Goal: Book appointment/travel/reservation

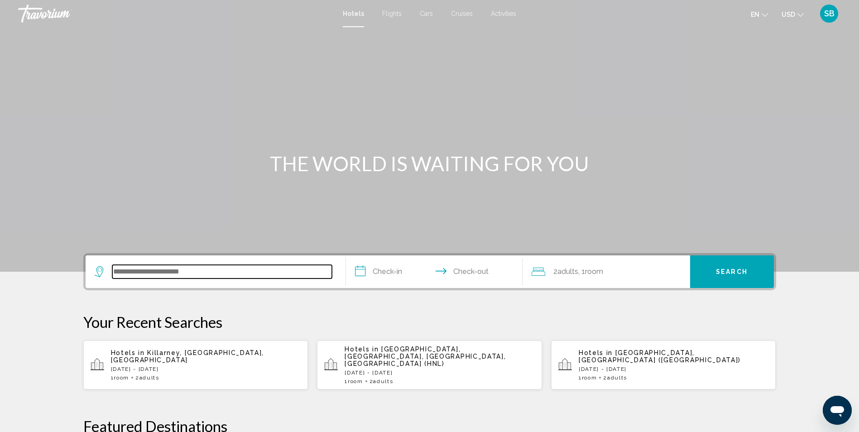
click at [191, 268] on input "Search widget" at bounding box center [222, 272] width 220 height 14
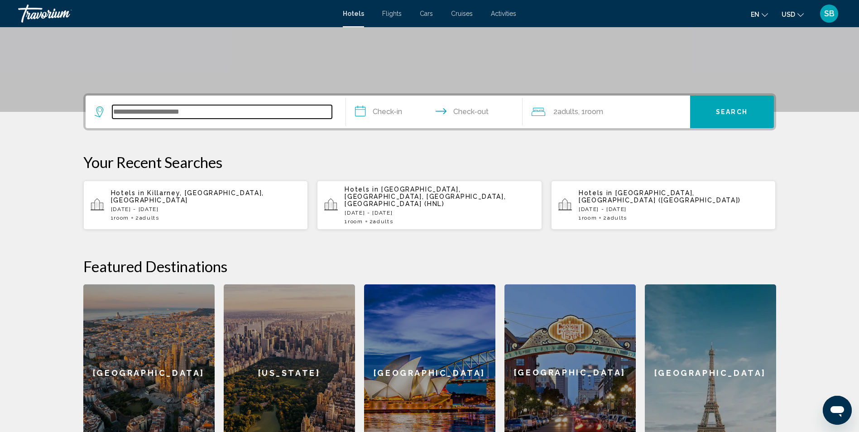
scroll to position [224, 0]
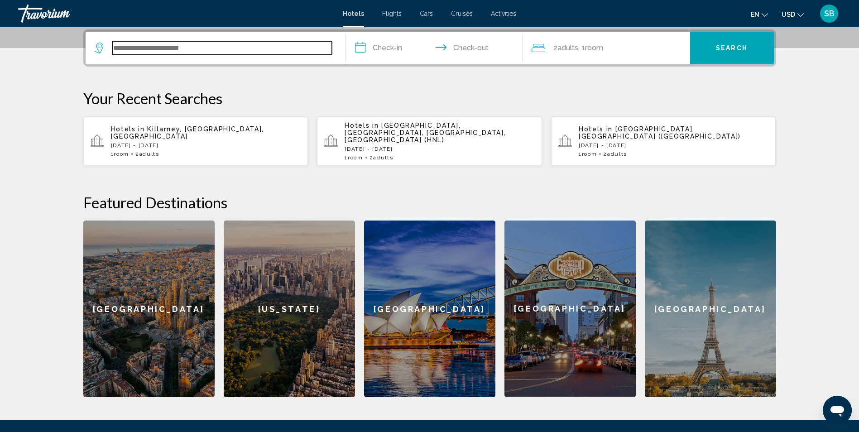
click at [149, 48] on input "Search widget" at bounding box center [222, 48] width 220 height 14
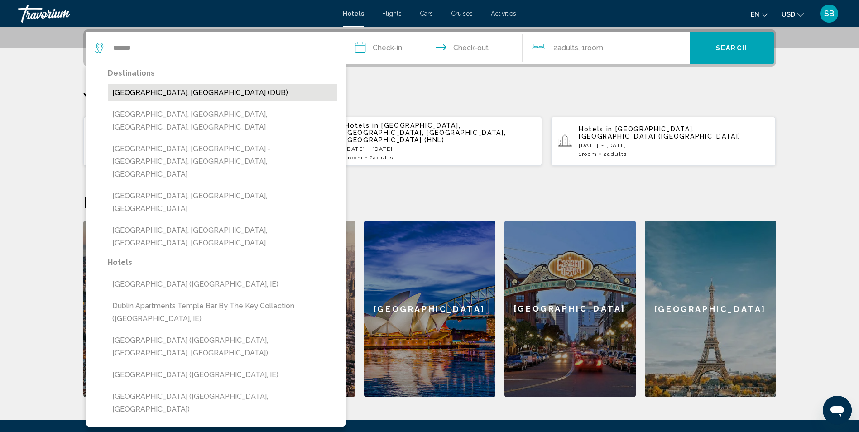
click at [170, 90] on button "[GEOGRAPHIC_DATA], [GEOGRAPHIC_DATA] (DUB)" at bounding box center [222, 92] width 229 height 17
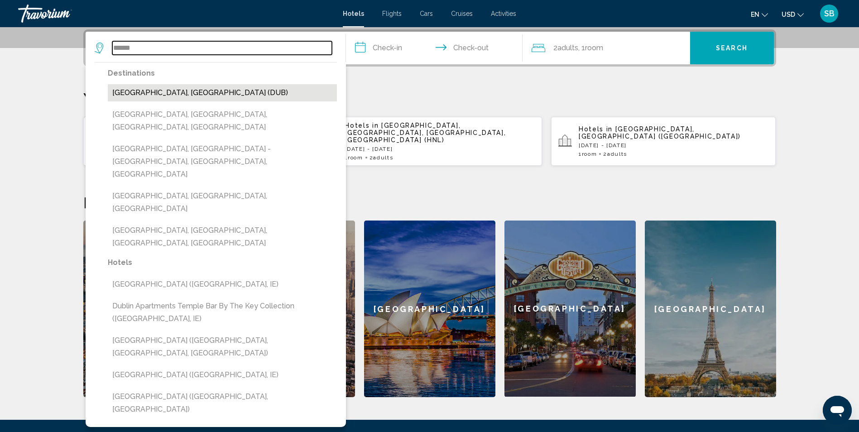
type input "**********"
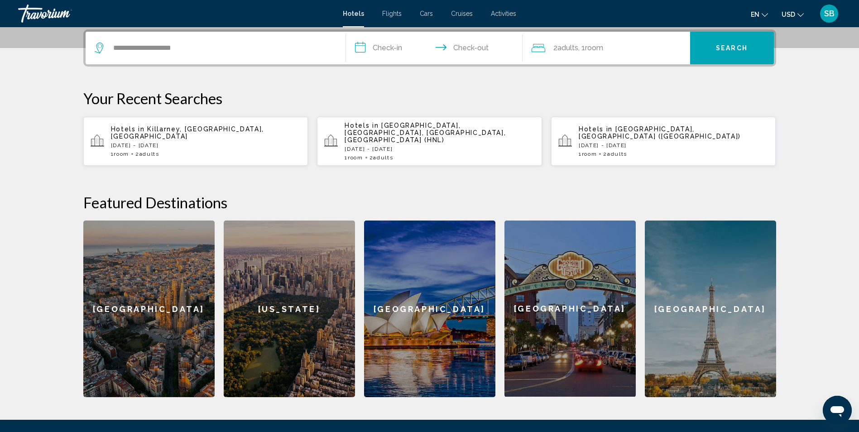
click at [391, 51] on input "**********" at bounding box center [436, 49] width 180 height 35
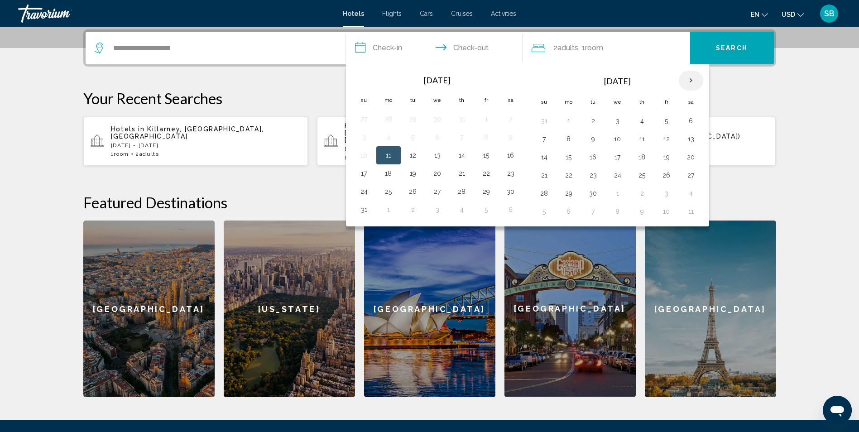
click at [690, 78] on th "Next month" at bounding box center [691, 81] width 24 height 20
click at [691, 195] on button "1" at bounding box center [691, 193] width 14 height 13
click at [362, 82] on th "Previous month" at bounding box center [364, 81] width 24 height 20
click at [692, 116] on button "1" at bounding box center [691, 121] width 14 height 13
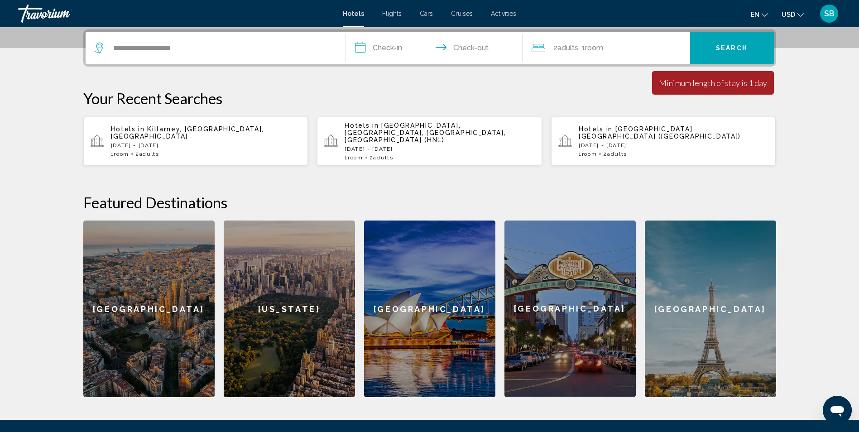
click at [375, 44] on input "**********" at bounding box center [436, 49] width 180 height 35
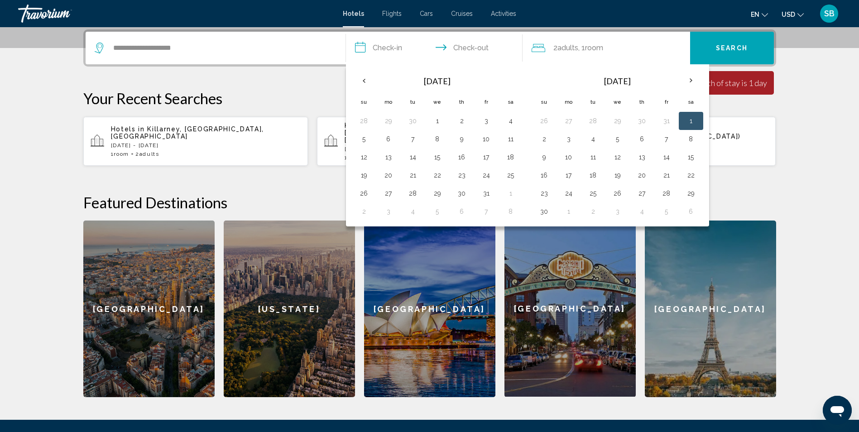
click at [687, 120] on button "1" at bounding box center [691, 121] width 14 height 13
click at [688, 81] on th "Next month" at bounding box center [691, 81] width 24 height 20
click at [391, 143] on button "3" at bounding box center [388, 139] width 14 height 13
type input "**********"
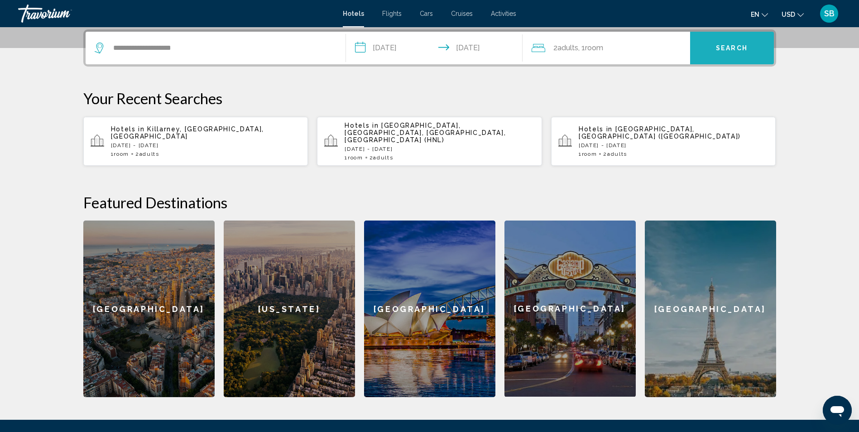
click at [728, 47] on span "Search" at bounding box center [732, 48] width 32 height 7
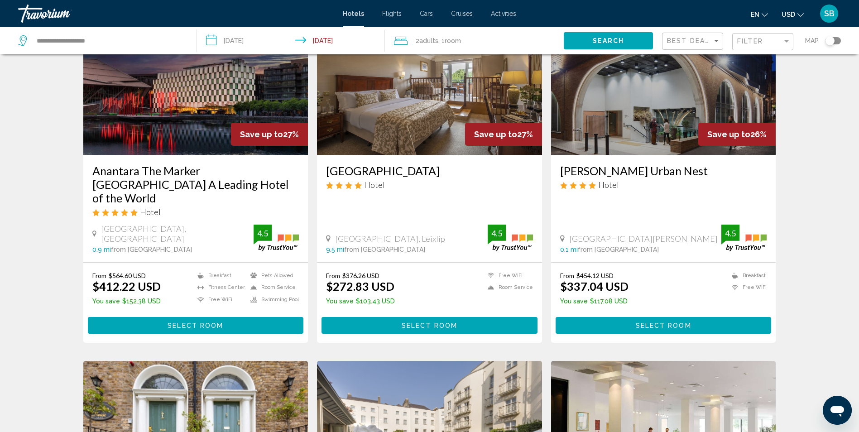
scroll to position [45, 0]
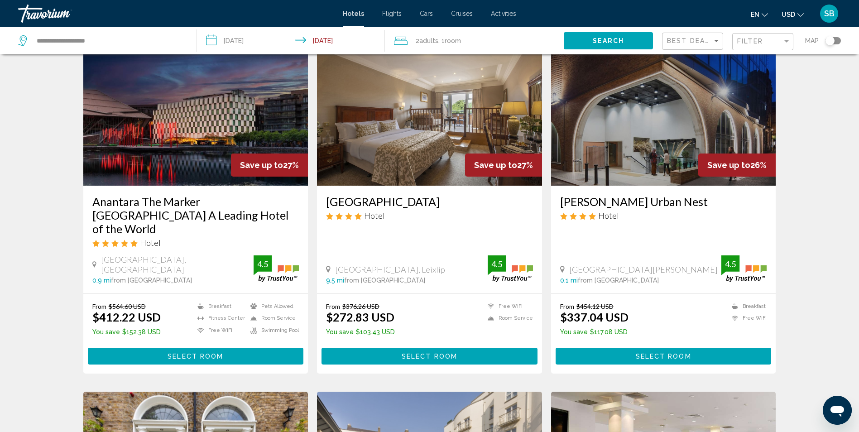
click at [611, 151] on img "Main content" at bounding box center [663, 113] width 225 height 145
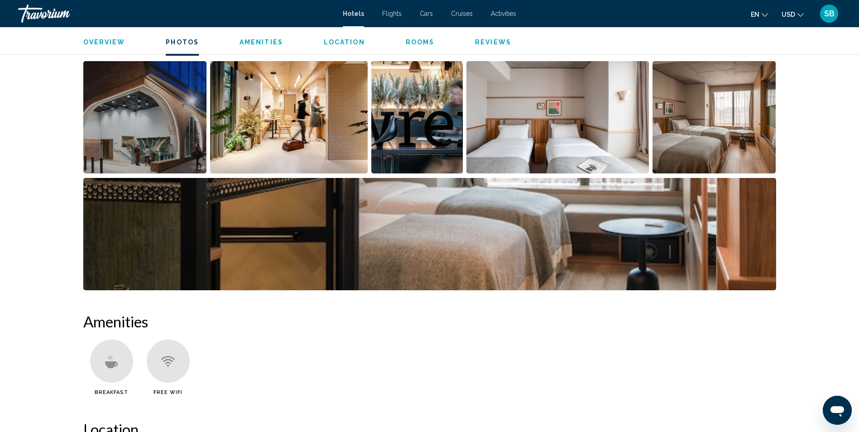
scroll to position [453, 0]
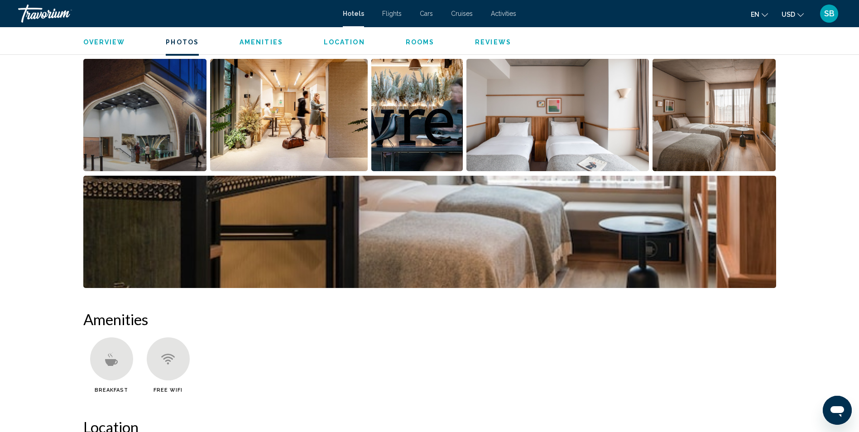
click at [241, 121] on img "Open full-screen image slider" at bounding box center [289, 115] width 158 height 112
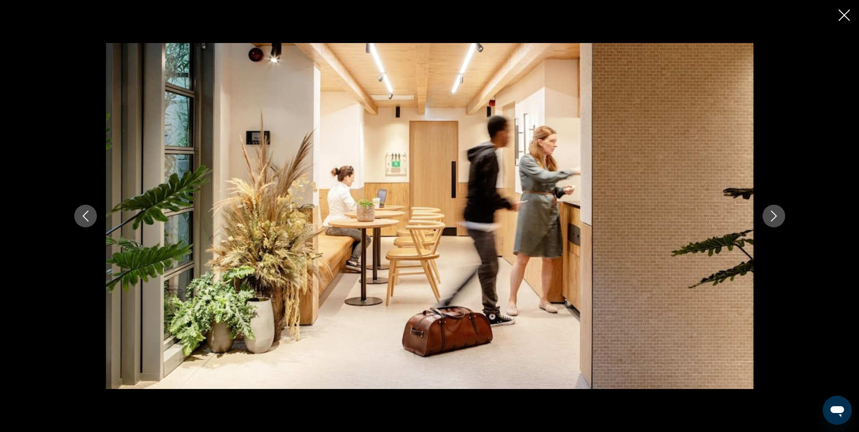
click at [782, 211] on button "Next image" at bounding box center [774, 216] width 23 height 23
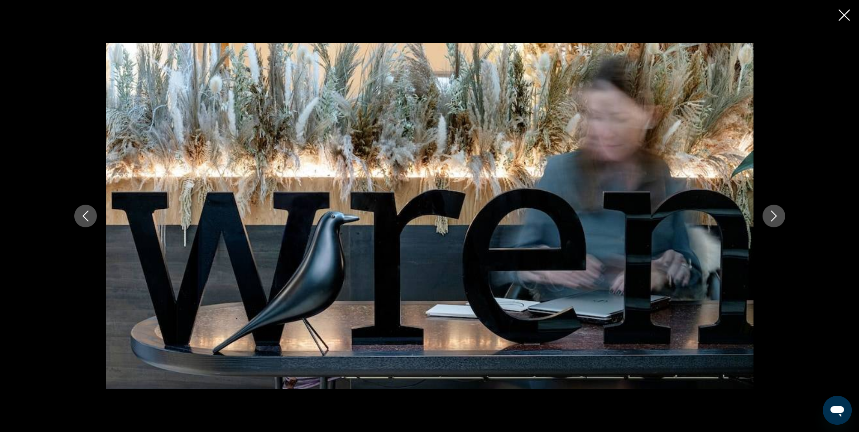
click at [782, 211] on button "Next image" at bounding box center [774, 216] width 23 height 23
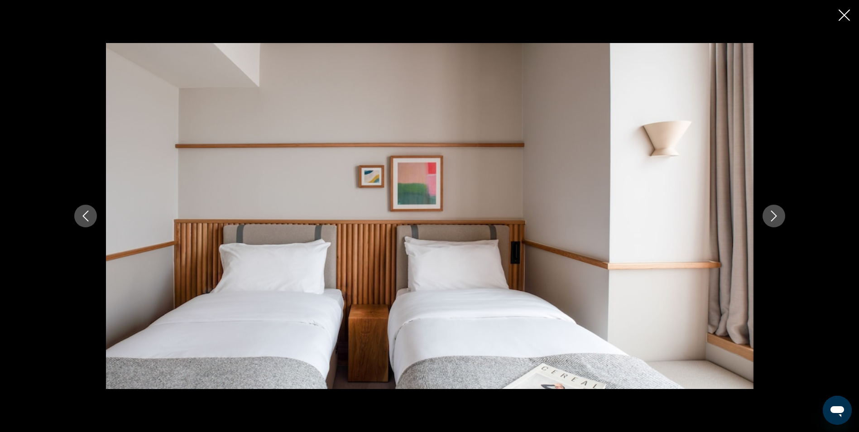
click at [782, 211] on button "Next image" at bounding box center [774, 216] width 23 height 23
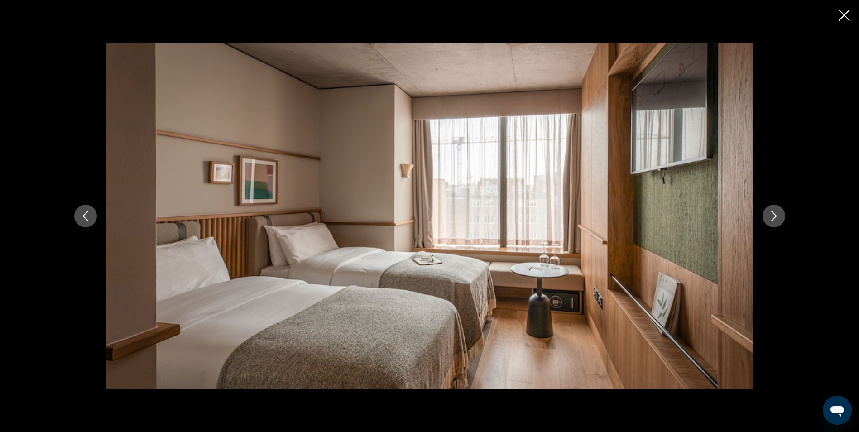
click at [780, 210] on button "Next image" at bounding box center [774, 216] width 23 height 23
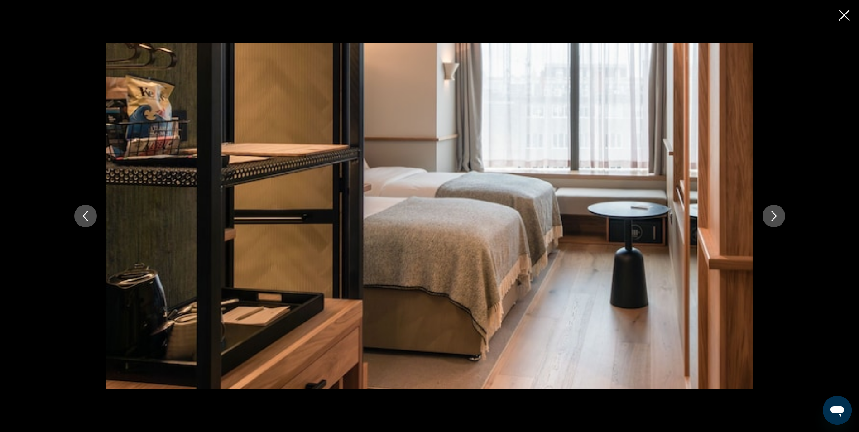
click at [780, 210] on button "Next image" at bounding box center [774, 216] width 23 height 23
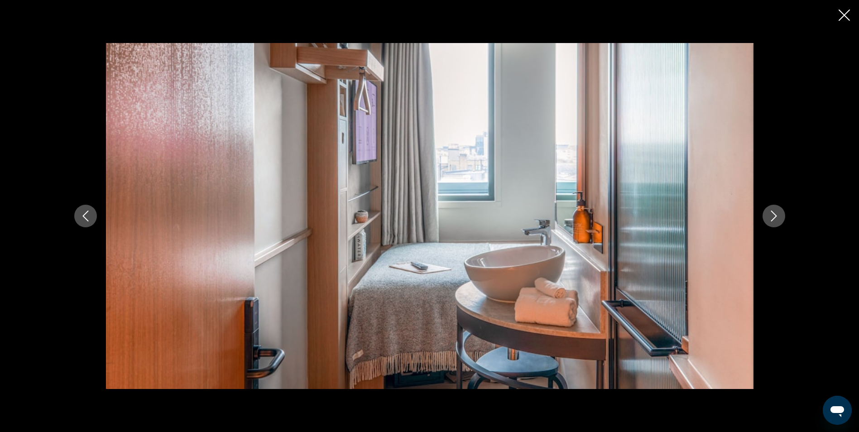
click at [780, 210] on button "Next image" at bounding box center [774, 216] width 23 height 23
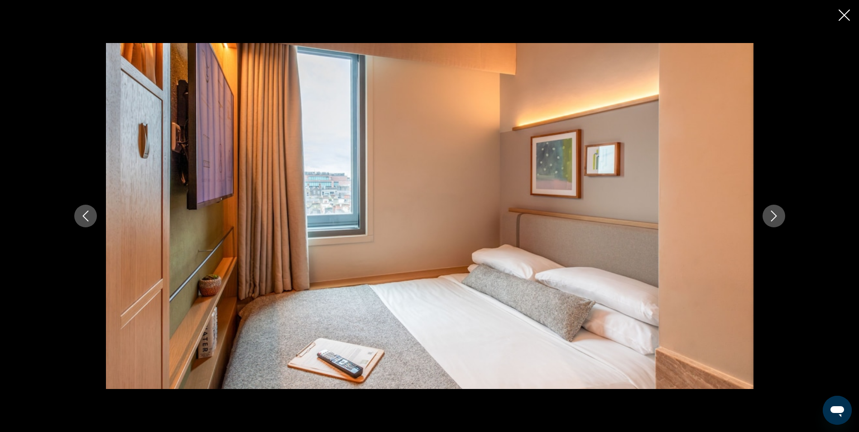
click at [778, 211] on icon "Next image" at bounding box center [773, 216] width 11 height 11
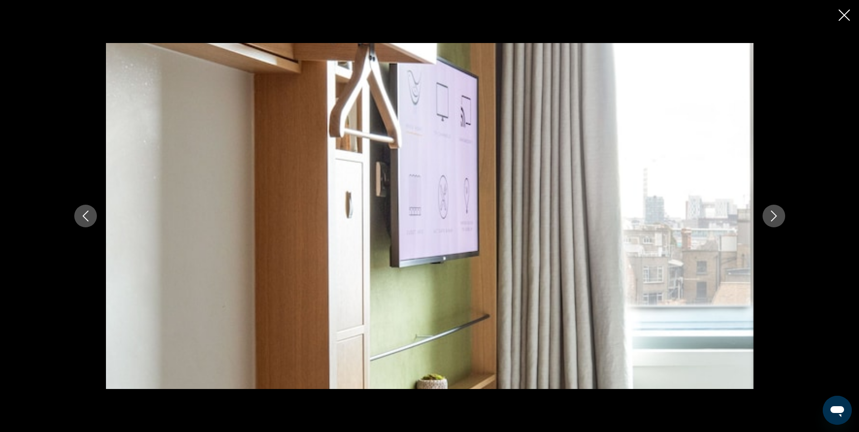
click at [778, 211] on icon "Next image" at bounding box center [773, 216] width 11 height 11
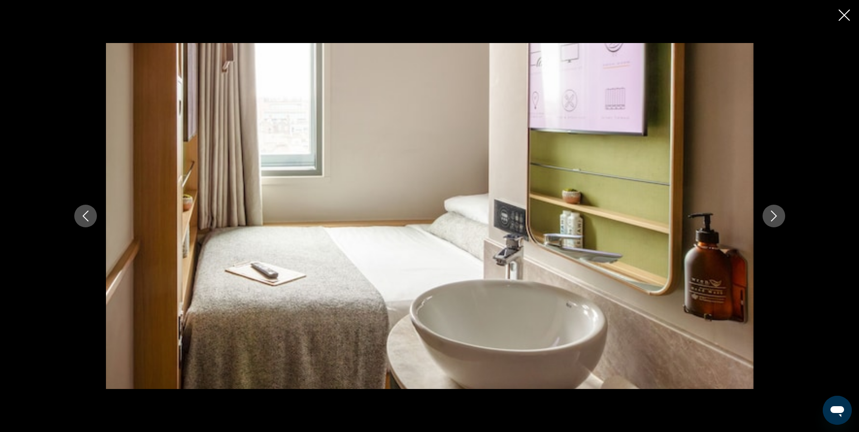
click at [845, 16] on icon "Close slideshow" at bounding box center [844, 15] width 11 height 11
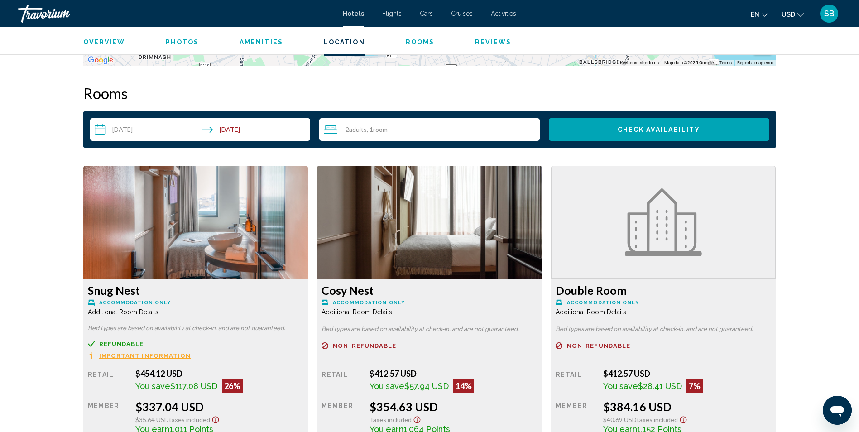
scroll to position [1132, 0]
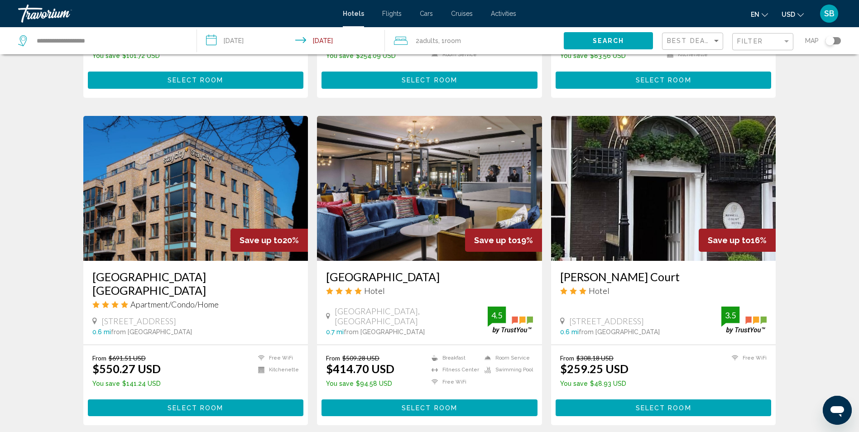
scroll to position [679, 0]
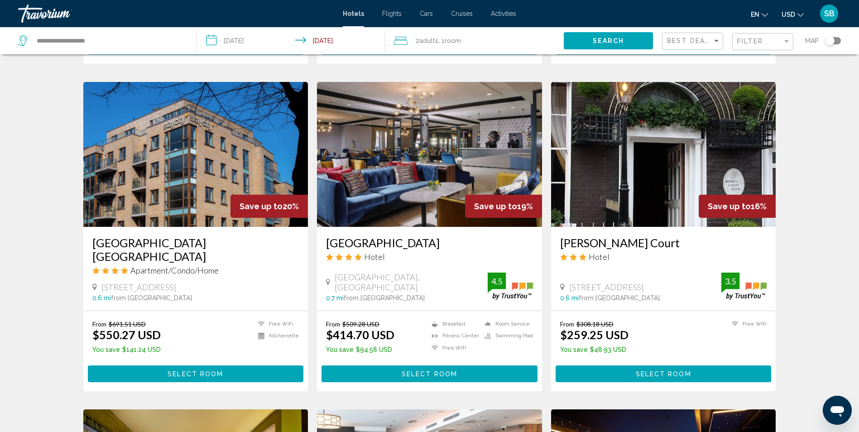
click at [637, 184] on img "Main content" at bounding box center [663, 154] width 225 height 145
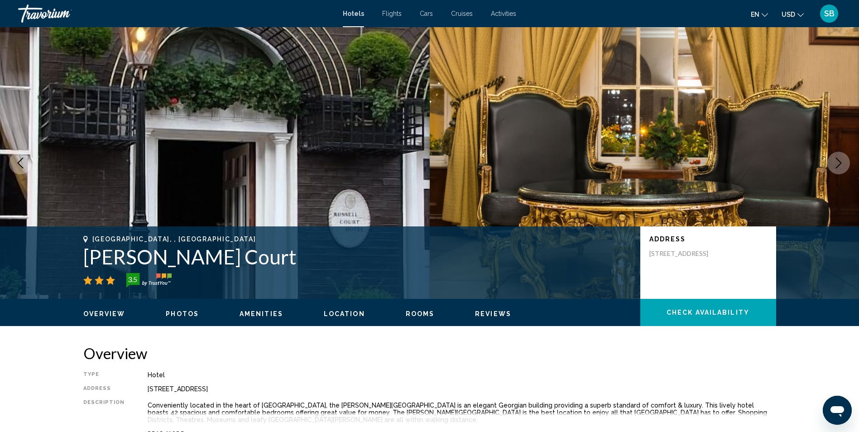
click at [840, 165] on icon "Next image" at bounding box center [838, 163] width 11 height 11
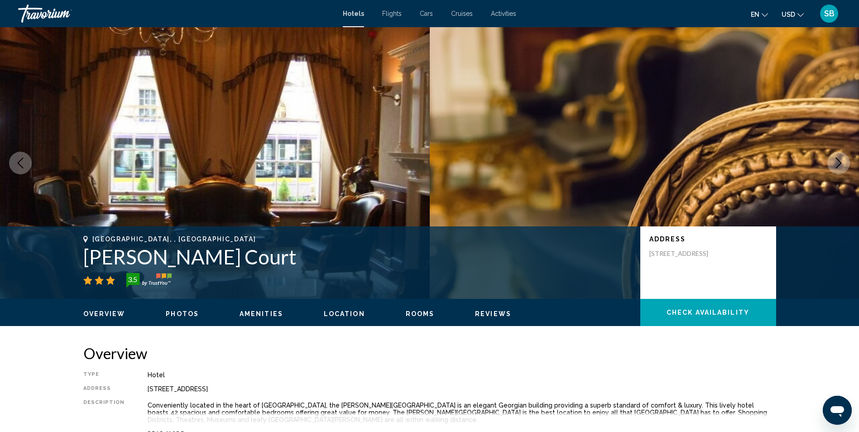
click at [840, 165] on icon "Next image" at bounding box center [838, 163] width 11 height 11
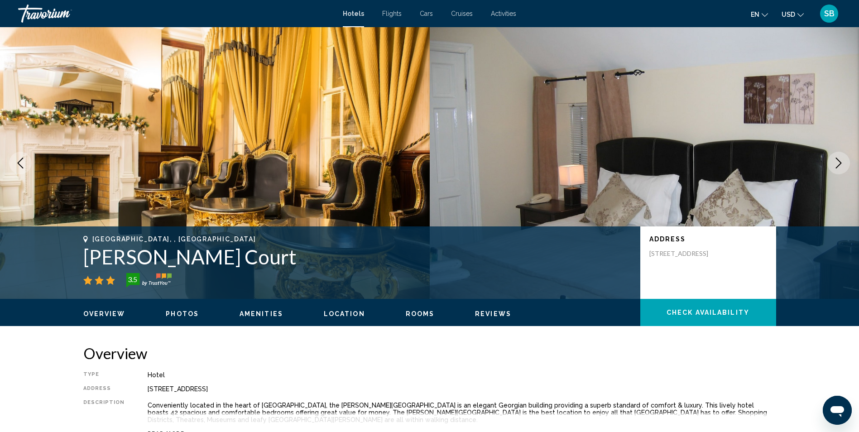
click at [840, 165] on icon "Next image" at bounding box center [838, 163] width 11 height 11
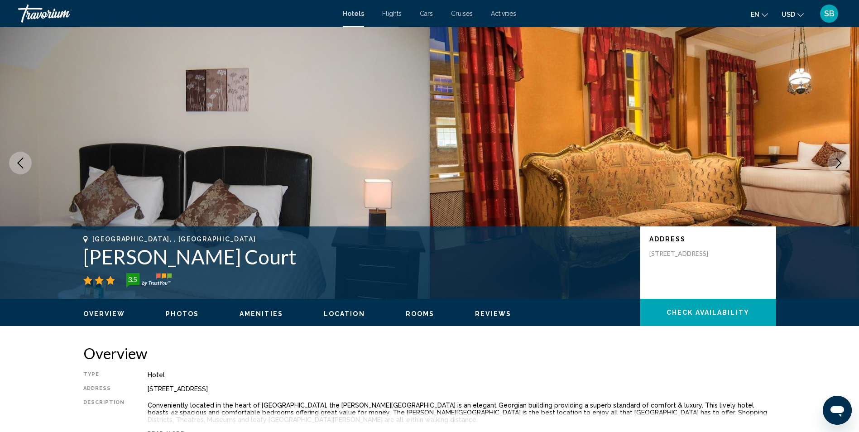
click at [840, 165] on icon "Next image" at bounding box center [838, 163] width 11 height 11
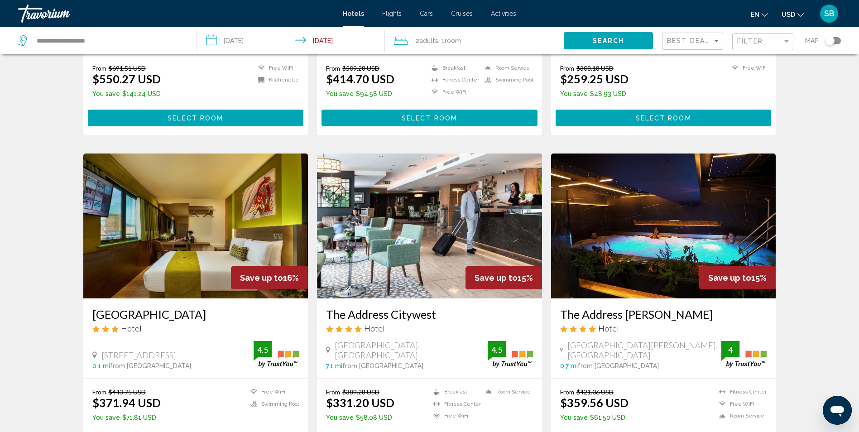
scroll to position [951, 0]
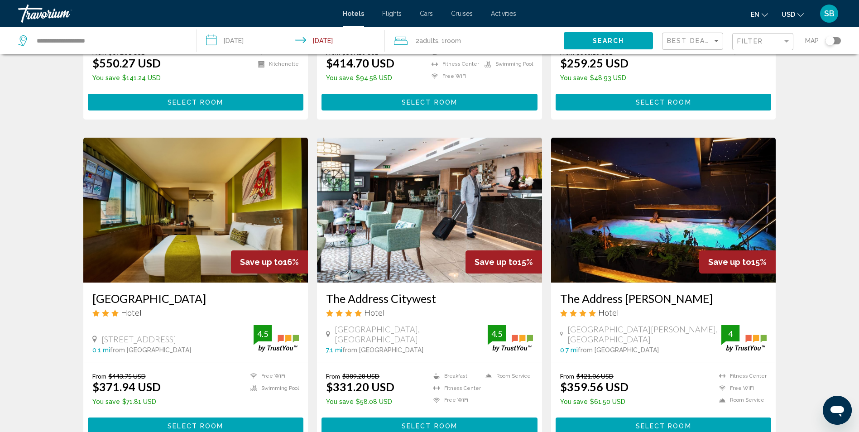
click at [144, 208] on img "Main content" at bounding box center [195, 210] width 225 height 145
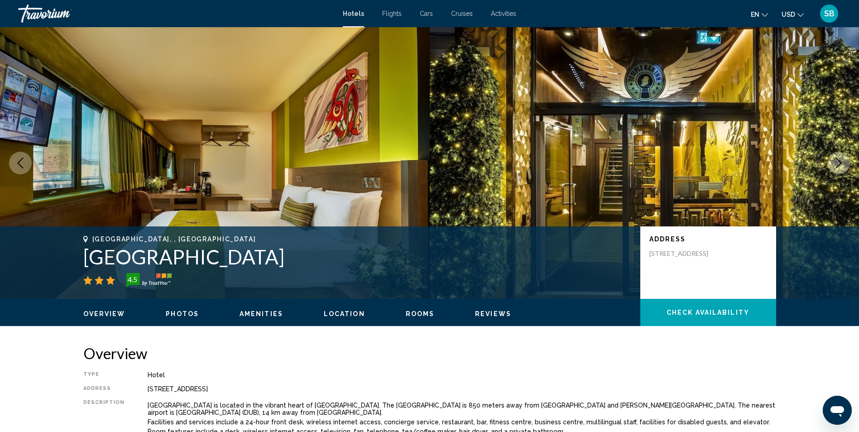
click at [834, 166] on icon "Next image" at bounding box center [838, 163] width 11 height 11
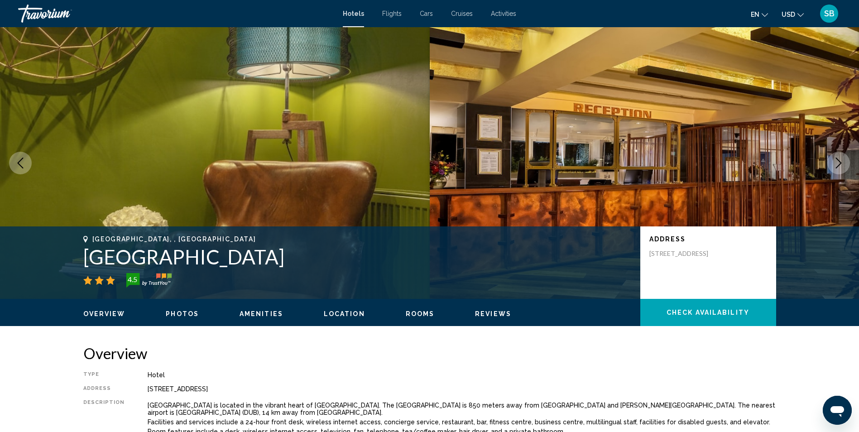
click at [831, 166] on button "Next image" at bounding box center [838, 163] width 23 height 23
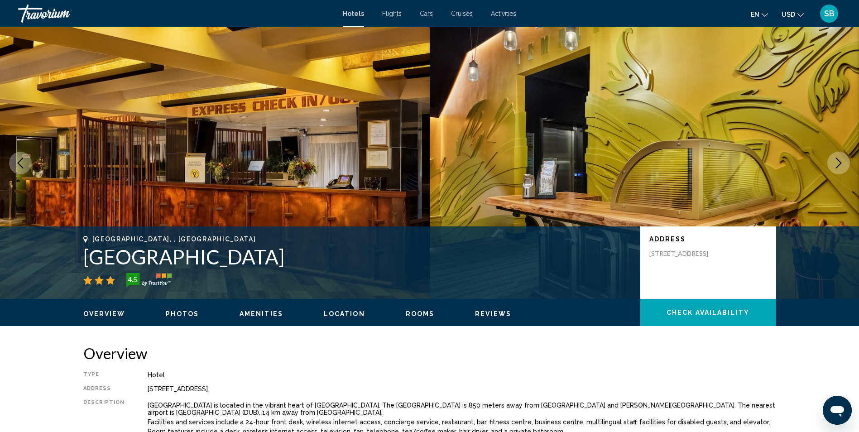
click at [833, 166] on icon "Next image" at bounding box center [838, 163] width 11 height 11
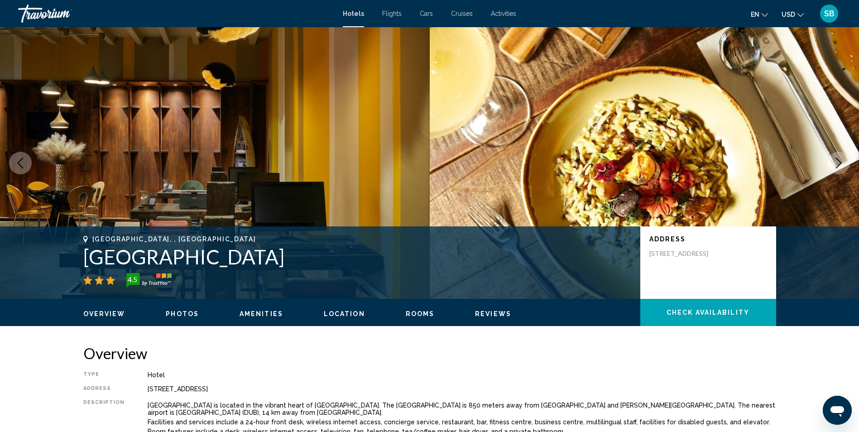
click at [833, 166] on icon "Next image" at bounding box center [838, 163] width 11 height 11
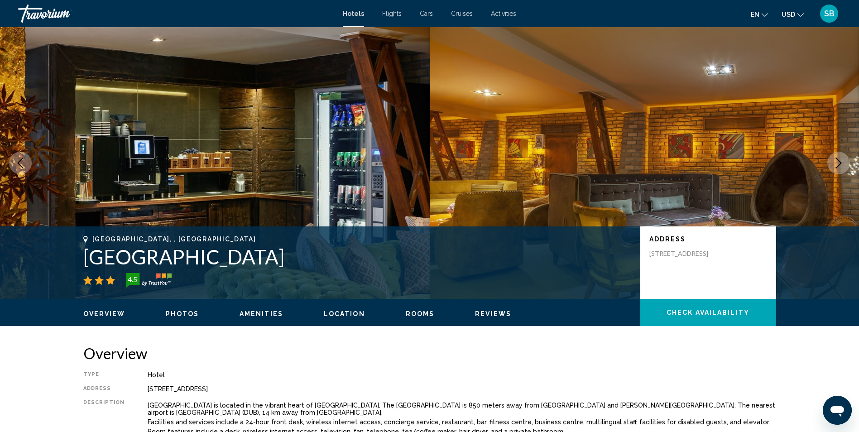
click at [833, 166] on icon "Next image" at bounding box center [838, 163] width 11 height 11
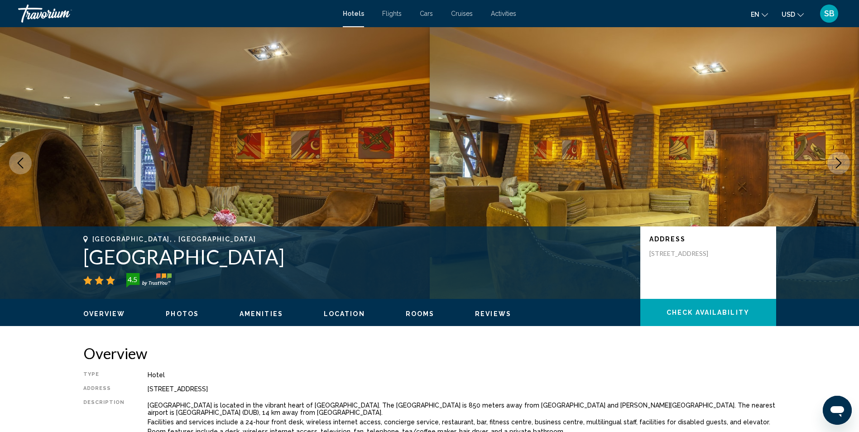
click at [833, 166] on button "Next image" at bounding box center [838, 163] width 23 height 23
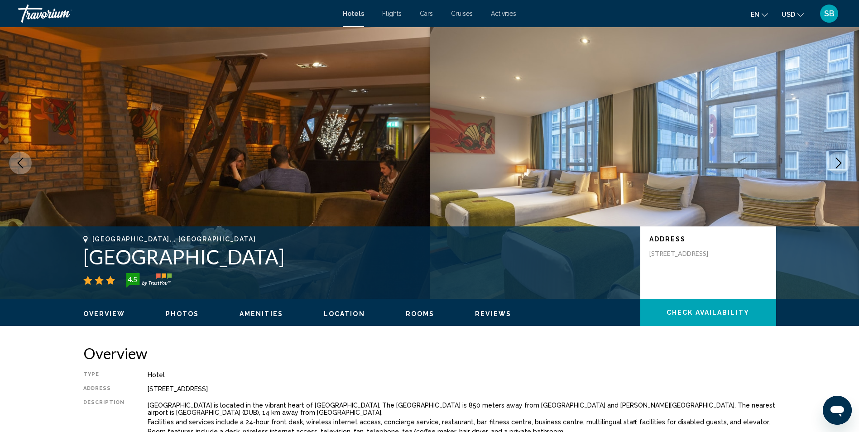
click at [832, 167] on button "Next image" at bounding box center [838, 163] width 23 height 23
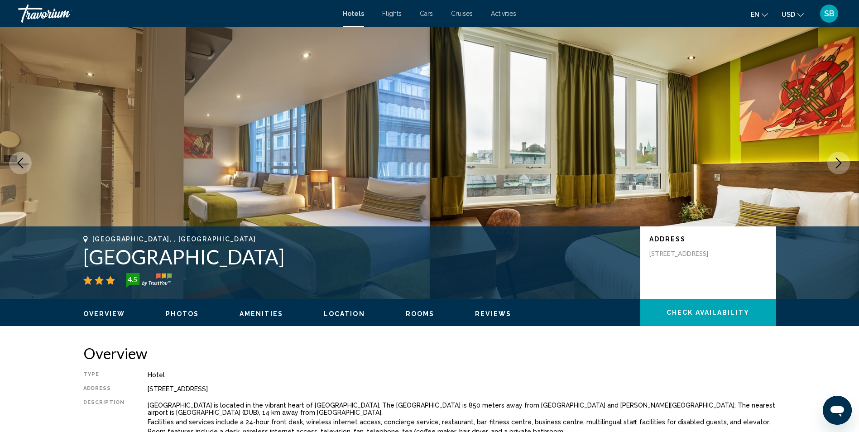
click at [832, 167] on button "Next image" at bounding box center [838, 163] width 23 height 23
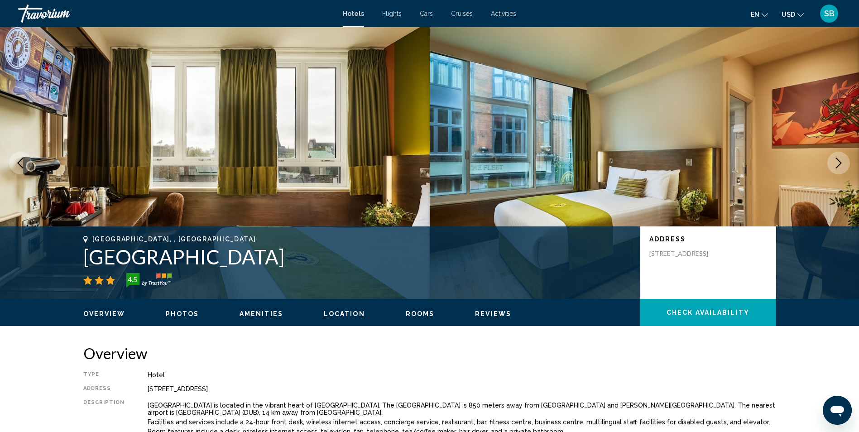
click at [832, 167] on button "Next image" at bounding box center [838, 163] width 23 height 23
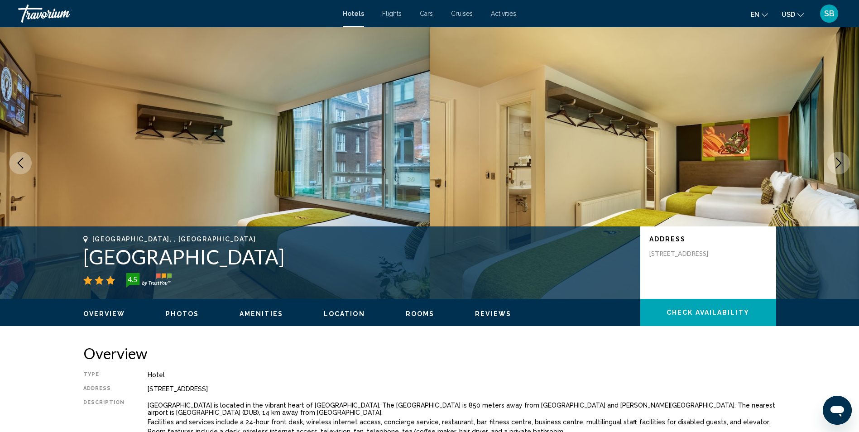
click at [832, 167] on button "Next image" at bounding box center [838, 163] width 23 height 23
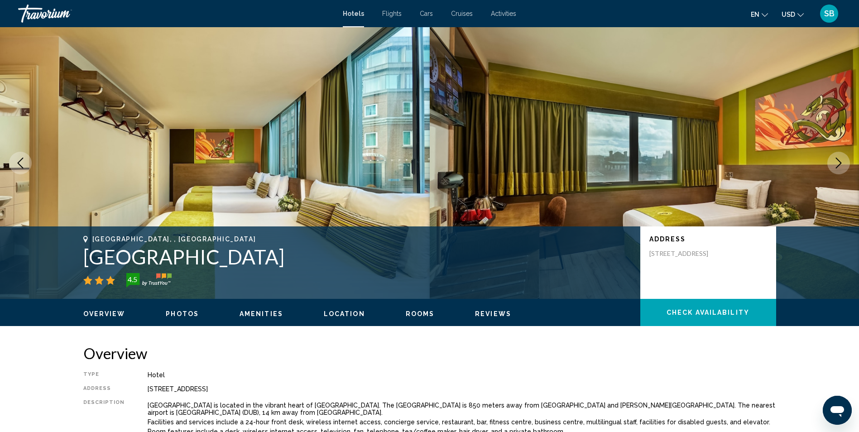
click at [832, 167] on button "Next image" at bounding box center [838, 163] width 23 height 23
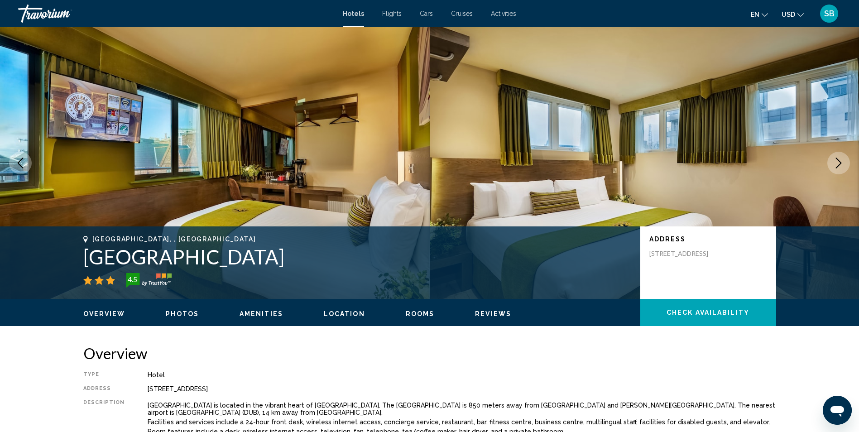
click at [832, 167] on button "Next image" at bounding box center [838, 163] width 23 height 23
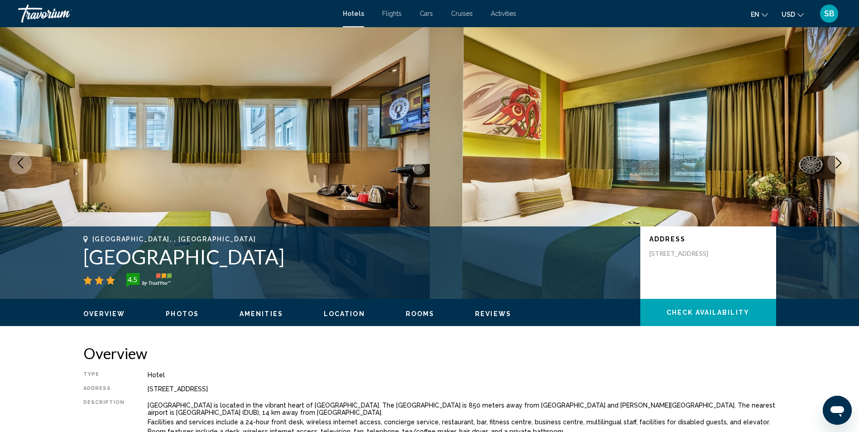
click at [832, 167] on button "Next image" at bounding box center [838, 163] width 23 height 23
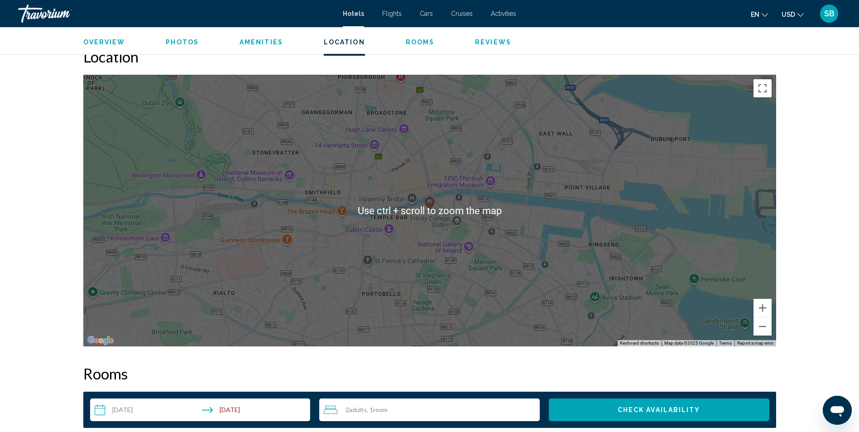
scroll to position [816, 0]
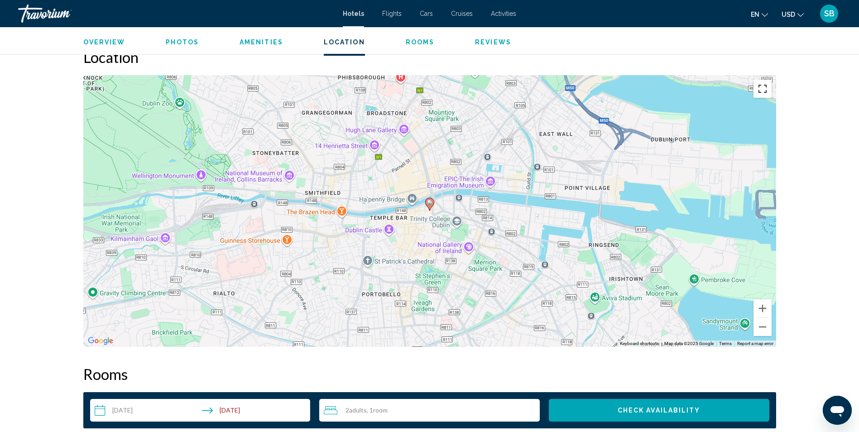
click at [762, 87] on button "Toggle fullscreen view" at bounding box center [763, 89] width 18 height 18
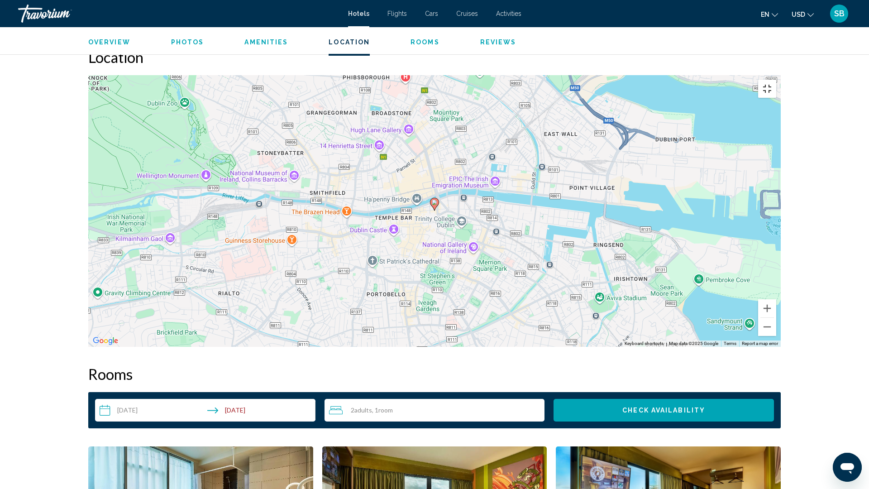
click at [777, 80] on button "Toggle fullscreen view" at bounding box center [768, 89] width 18 height 18
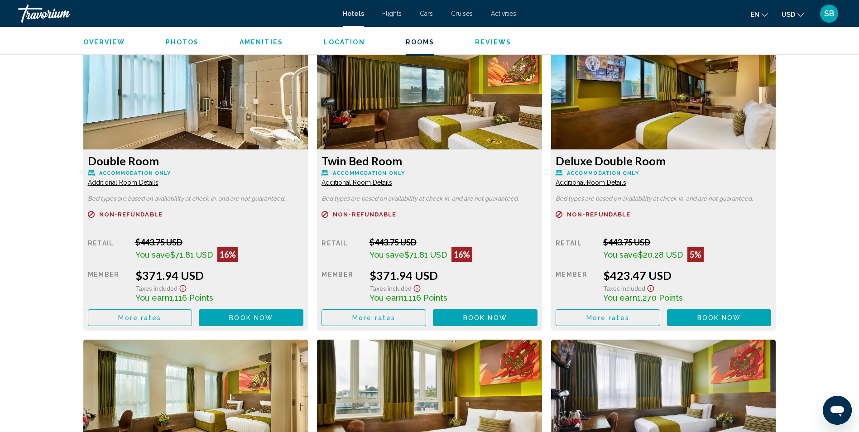
scroll to position [1178, 0]
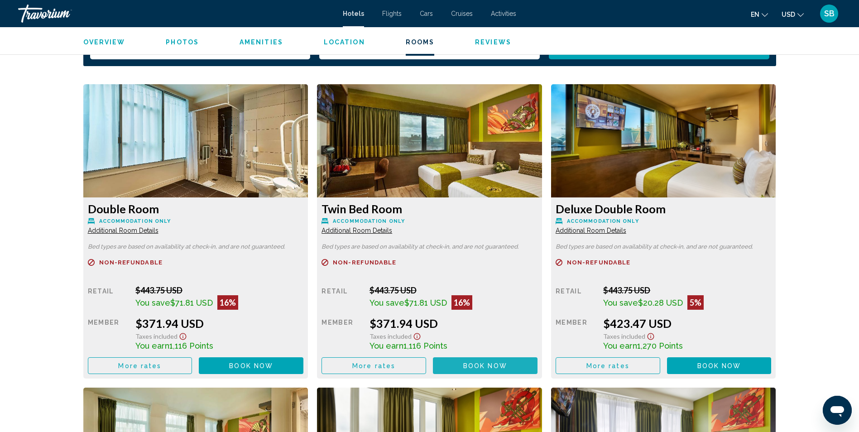
click at [461, 366] on button "Book now No longer available" at bounding box center [485, 365] width 105 height 17
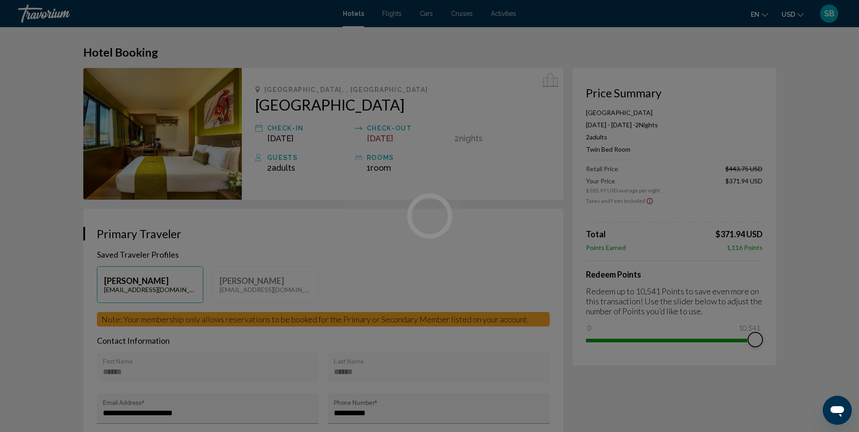
drag, startPoint x: 593, startPoint y: 328, endPoint x: 789, endPoint y: 323, distance: 195.7
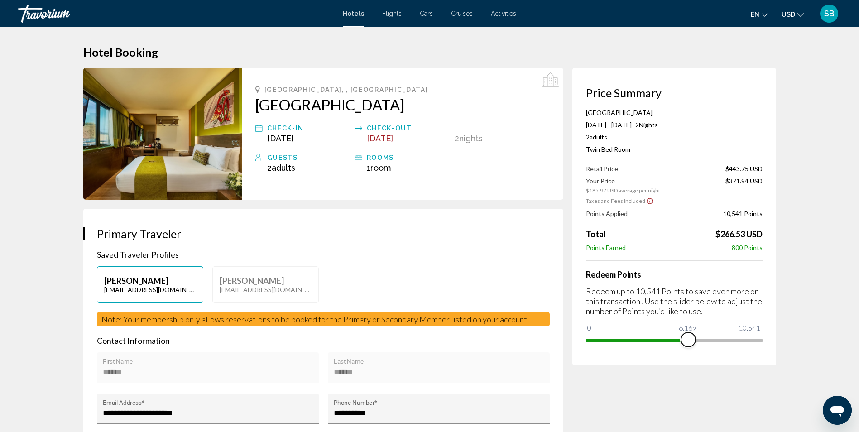
drag, startPoint x: 755, startPoint y: 341, endPoint x: 677, endPoint y: 343, distance: 78.4
click at [685, 343] on span "Main content" at bounding box center [688, 339] width 14 height 14
drag, startPoint x: 682, startPoint y: 338, endPoint x: 689, endPoint y: 338, distance: 6.8
click at [689, 338] on span "Main content" at bounding box center [689, 339] width 14 height 14
